Goal: Task Accomplishment & Management: Use online tool/utility

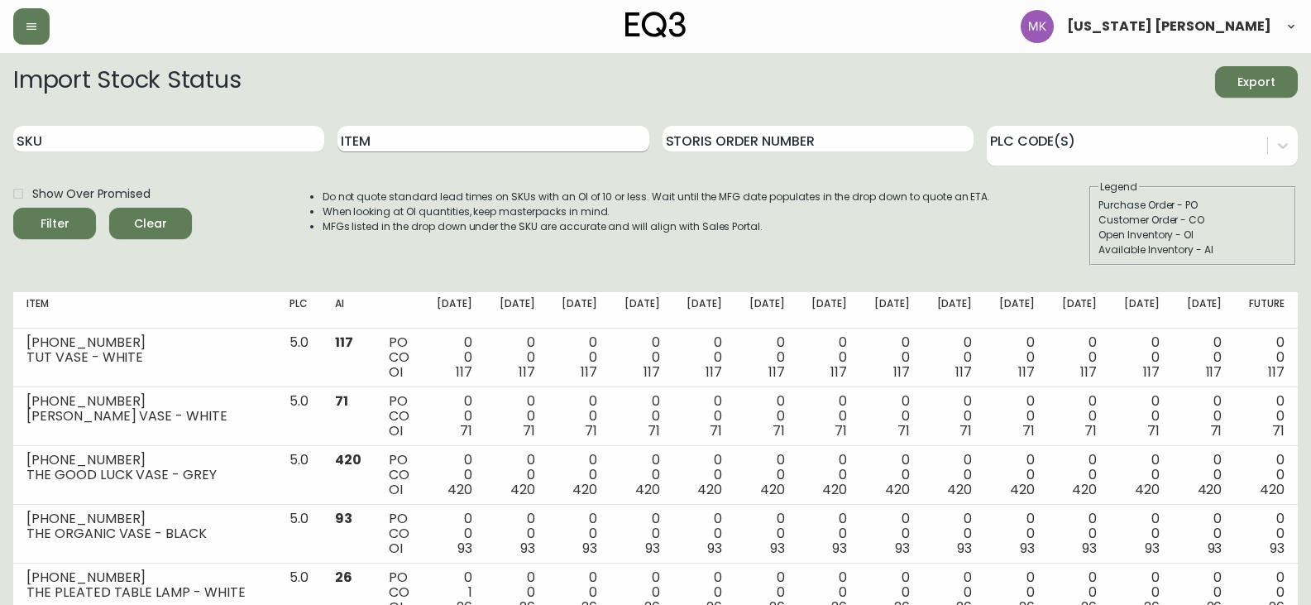
click at [370, 135] on input "Item" at bounding box center [493, 139] width 311 height 26
click at [13, 208] on button "Filter" at bounding box center [54, 223] width 83 height 31
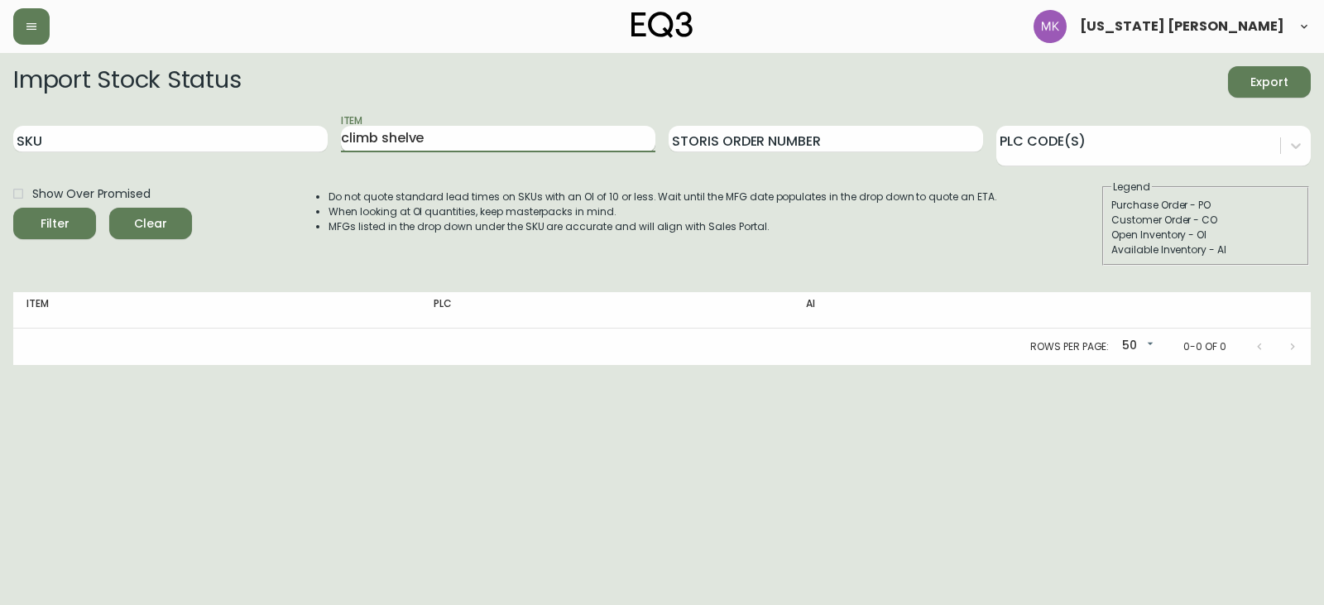
drag, startPoint x: 421, startPoint y: 140, endPoint x: 385, endPoint y: 139, distance: 36.4
click at [386, 139] on input "climb shelve" at bounding box center [498, 139] width 314 height 26
type input "climb"
click at [13, 208] on button "Filter" at bounding box center [54, 223] width 83 height 31
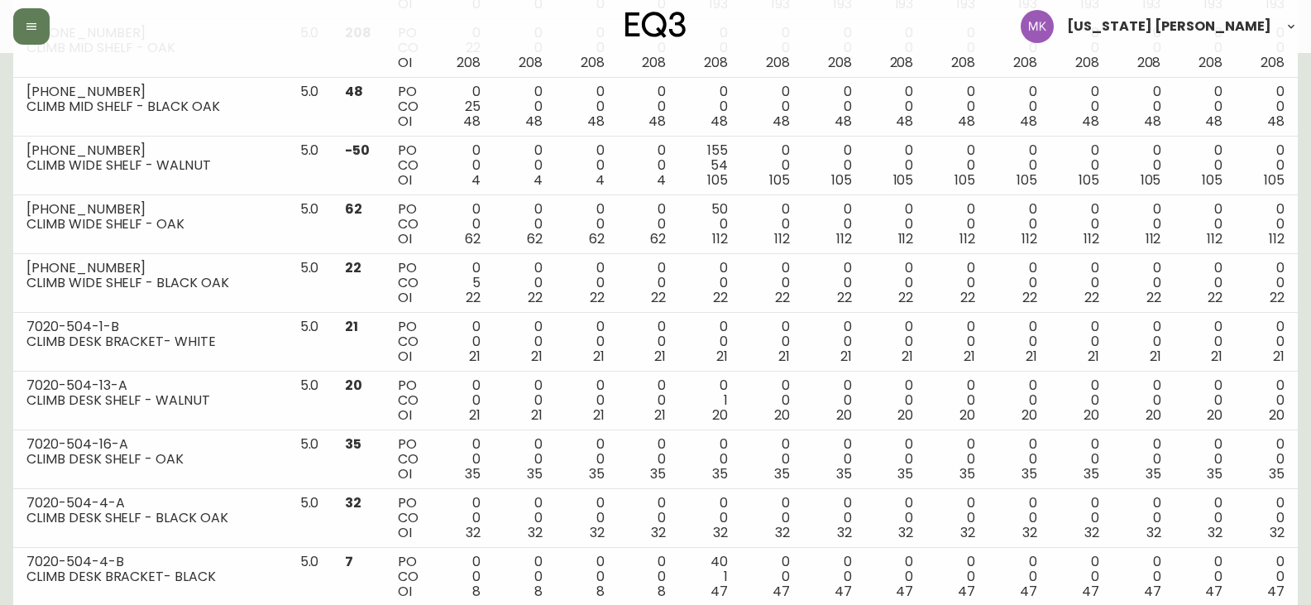
scroll to position [441, 0]
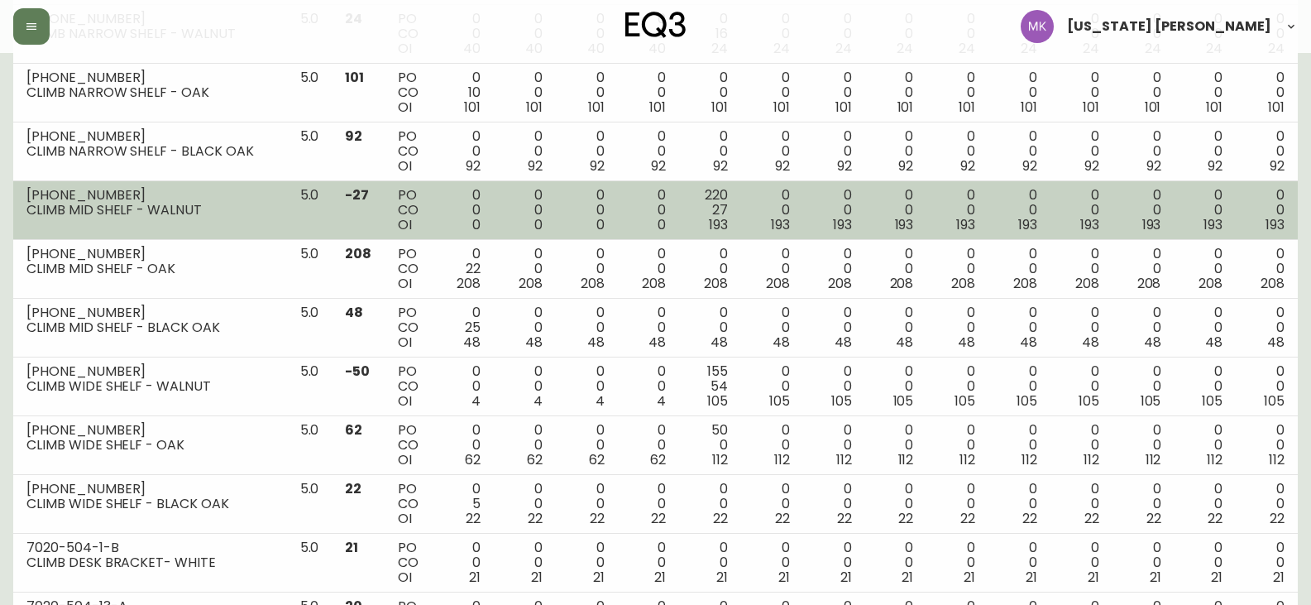
click at [349, 217] on td "-27" at bounding box center [358, 210] width 53 height 59
